Goal: Navigation & Orientation: Find specific page/section

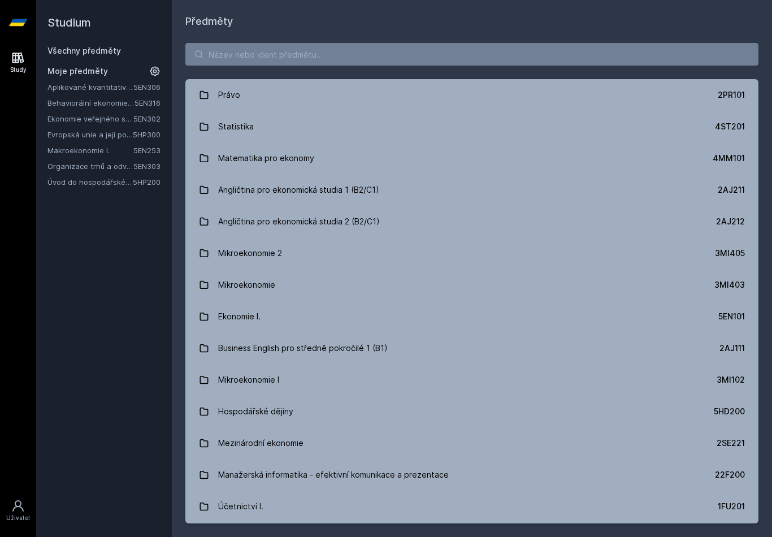
click at [97, 92] on link "Aplikované kvantitativní metody I" at bounding box center [90, 86] width 86 height 11
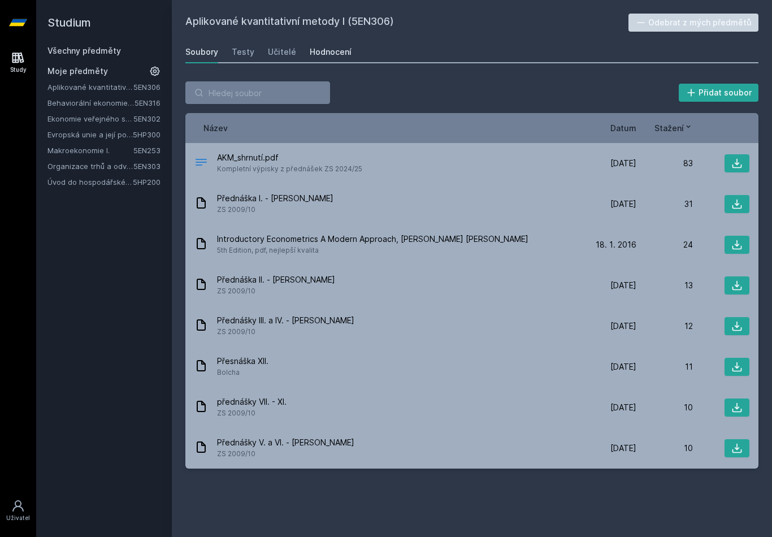
click at [337, 55] on div "Hodnocení" at bounding box center [331, 51] width 42 height 11
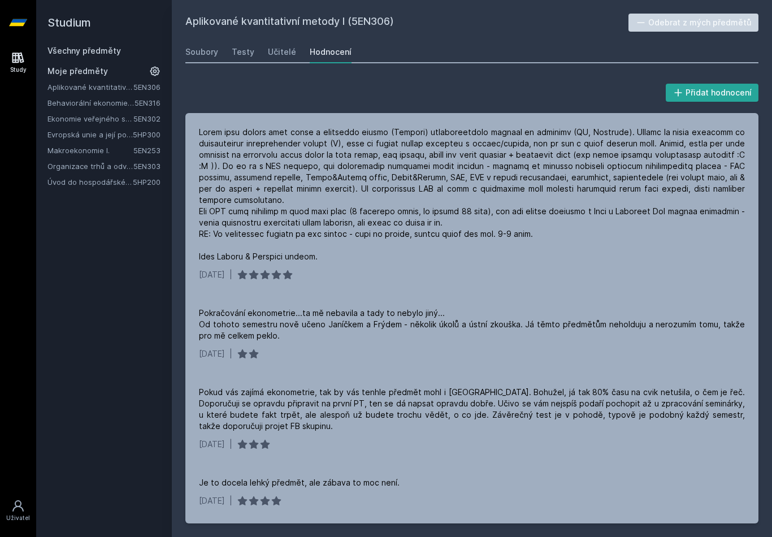
click at [228, 53] on div "Soubory Testy Učitelé Hodnocení" at bounding box center [471, 52] width 573 height 23
click at [207, 58] on link "Soubory" at bounding box center [201, 52] width 33 height 23
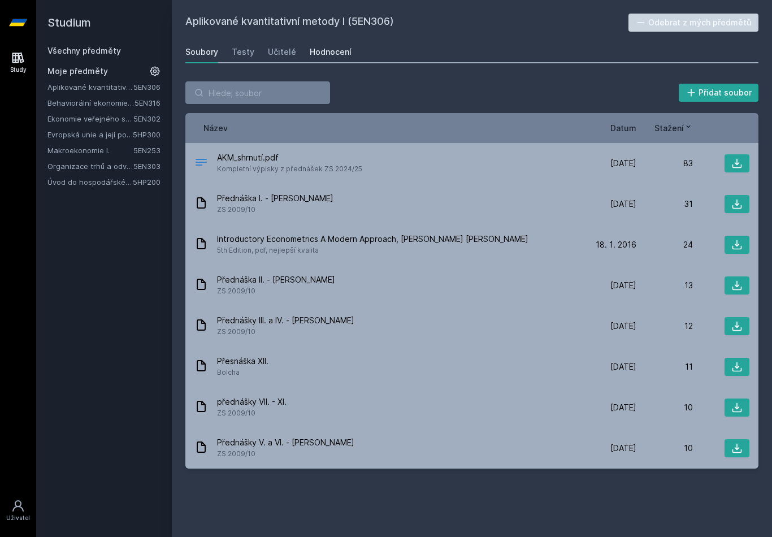
click at [334, 53] on div "Hodnocení" at bounding box center [331, 51] width 42 height 11
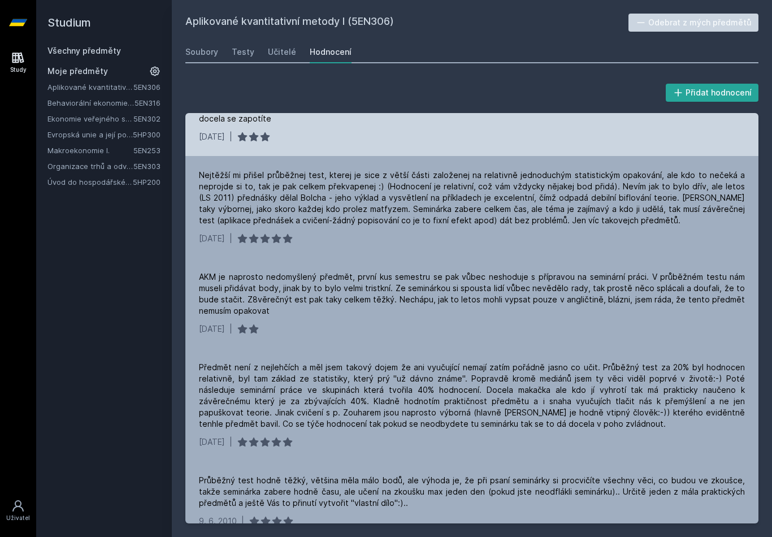
scroll to position [872, 0]
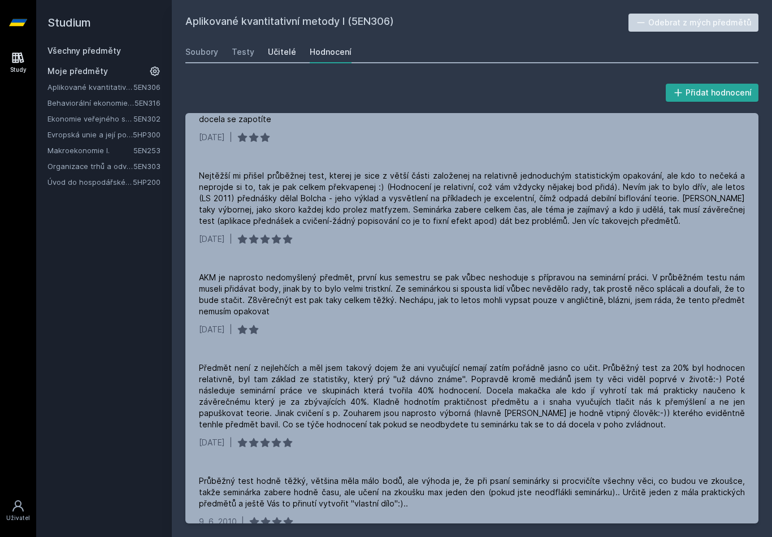
click at [285, 51] on div "Učitelé" at bounding box center [282, 51] width 28 height 11
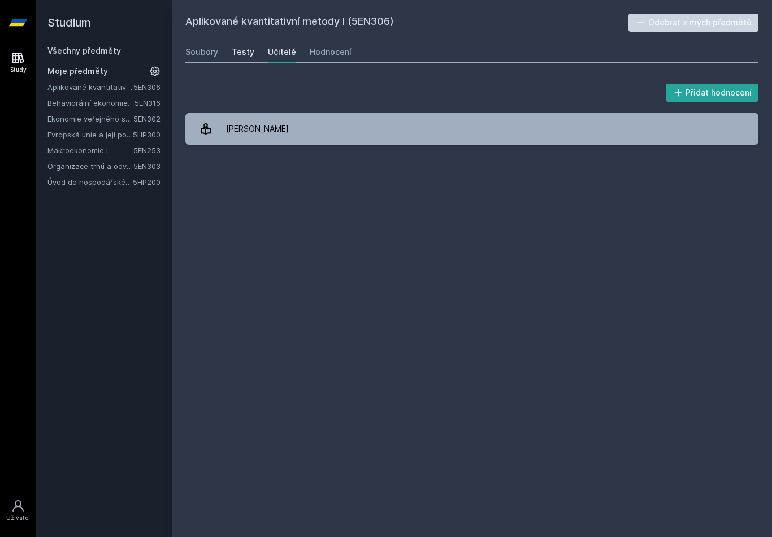
click at [246, 49] on div "Testy" at bounding box center [243, 51] width 23 height 11
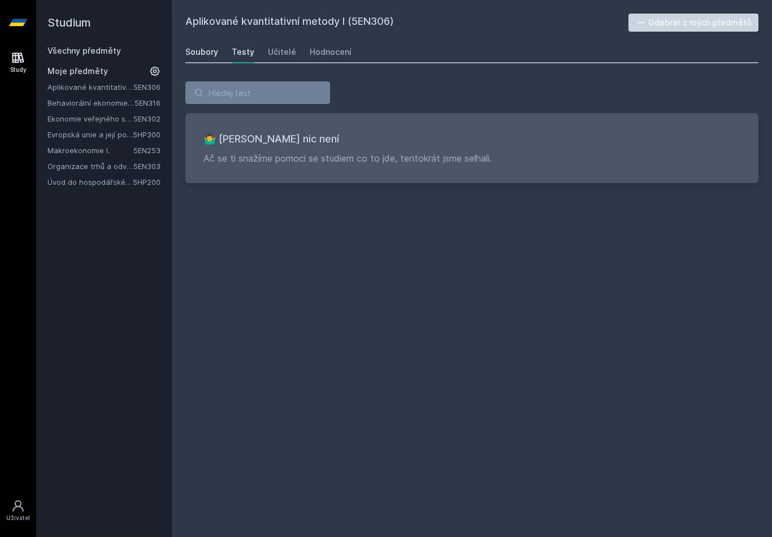
click at [211, 50] on div "Soubory" at bounding box center [201, 51] width 33 height 11
